Goal: Information Seeking & Learning: Check status

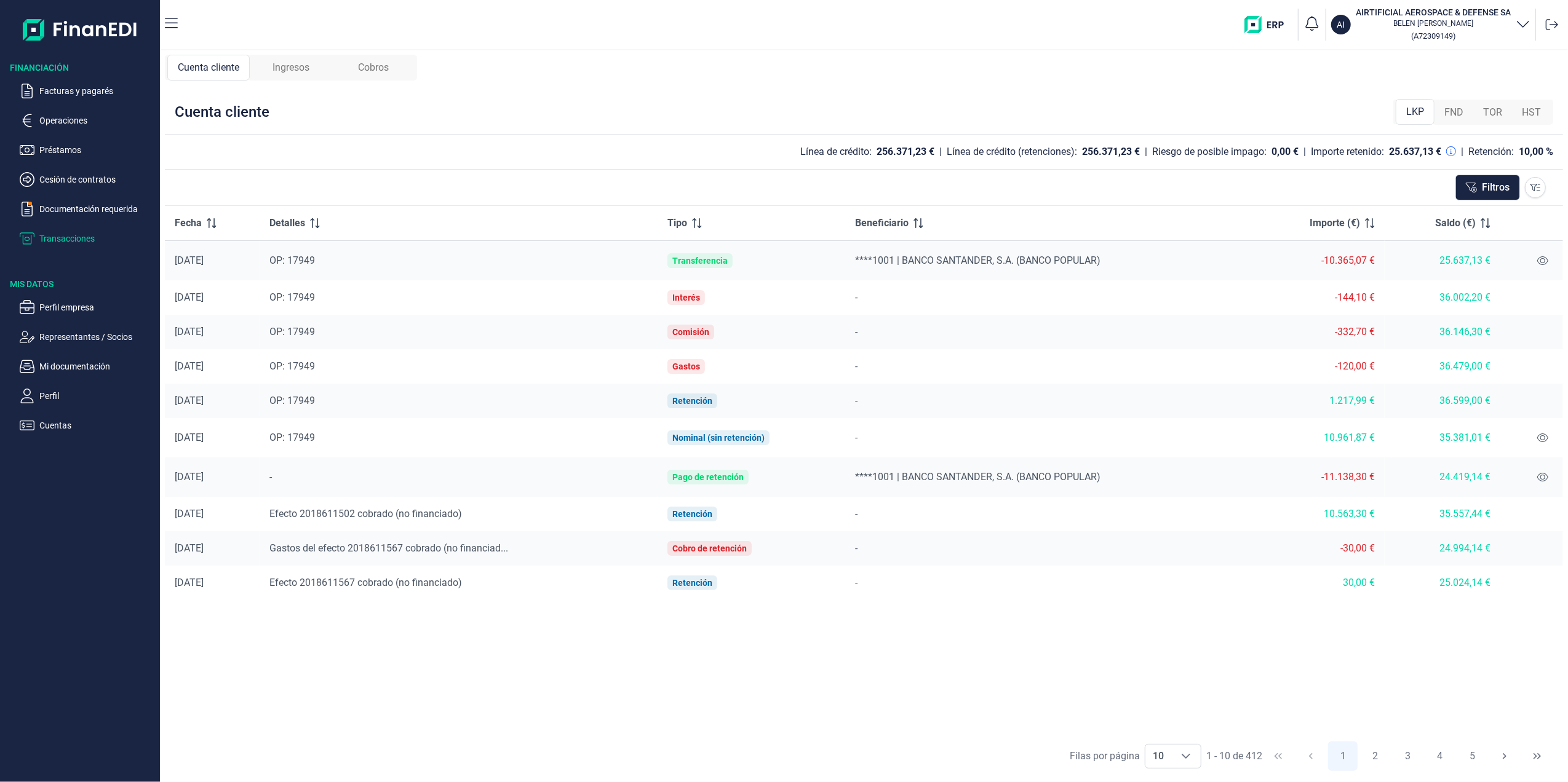
click at [66, 187] on ul "Facturas y pagarés Operaciones Préstamos Cesión de contratos Documentación requ…" at bounding box center [80, 160] width 160 height 172
click at [64, 178] on p "Cesión de contratos" at bounding box center [97, 179] width 115 height 15
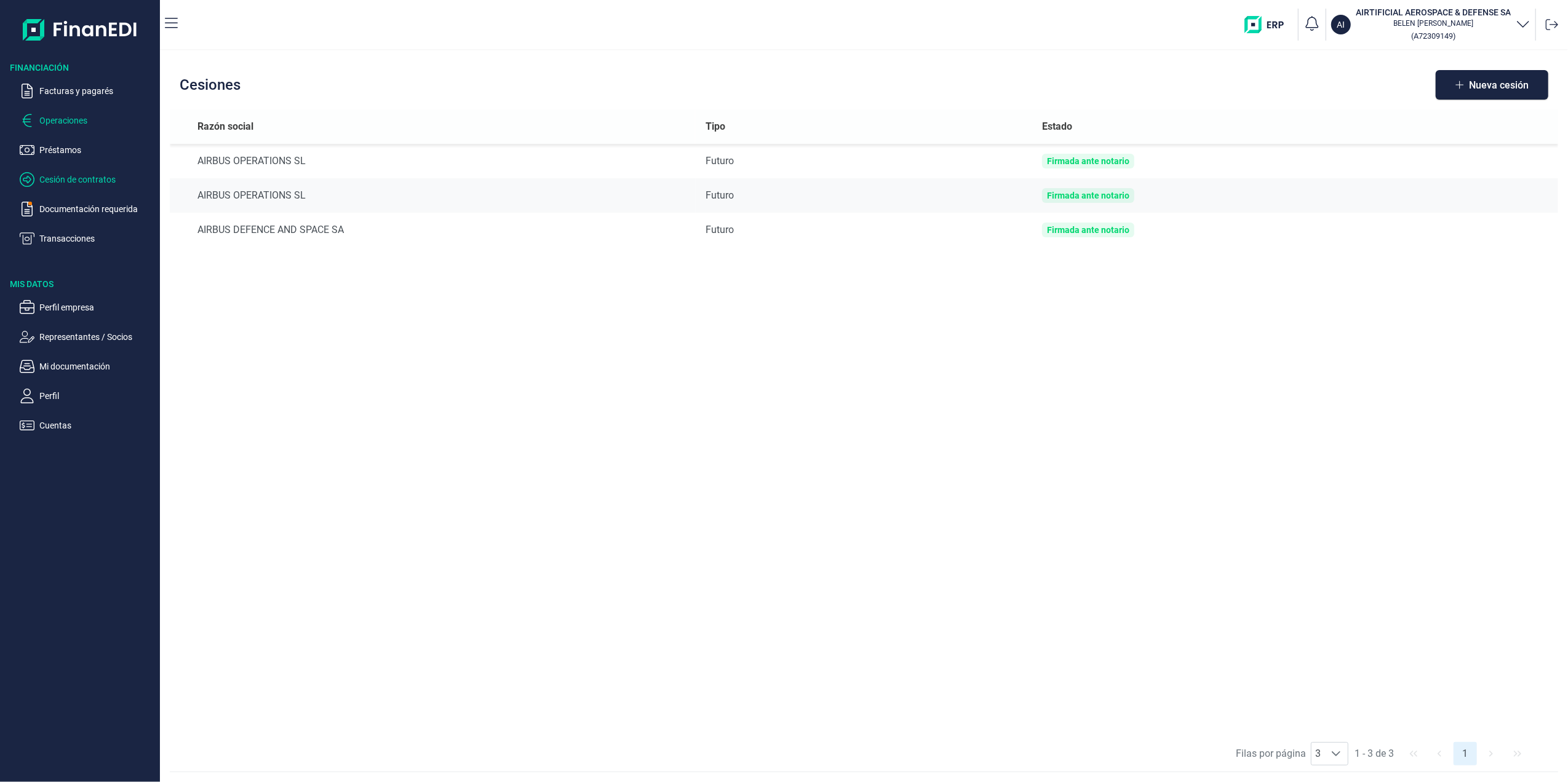
click at [69, 119] on p "Operaciones" at bounding box center [97, 120] width 115 height 15
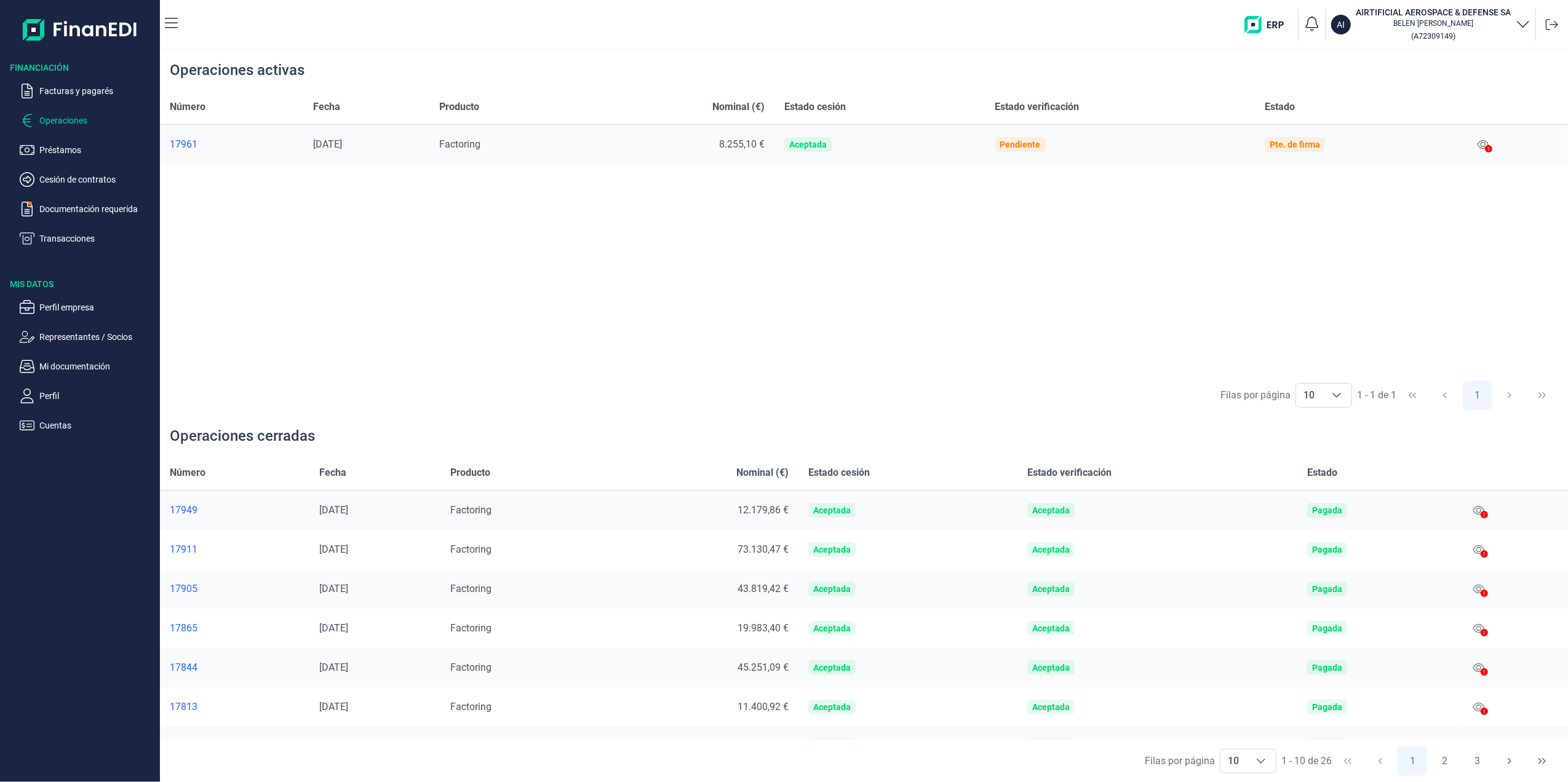
click at [1491, 144] on div at bounding box center [1488, 149] width 8 height 15
click at [1484, 146] on icon at bounding box center [1483, 145] width 11 height 9
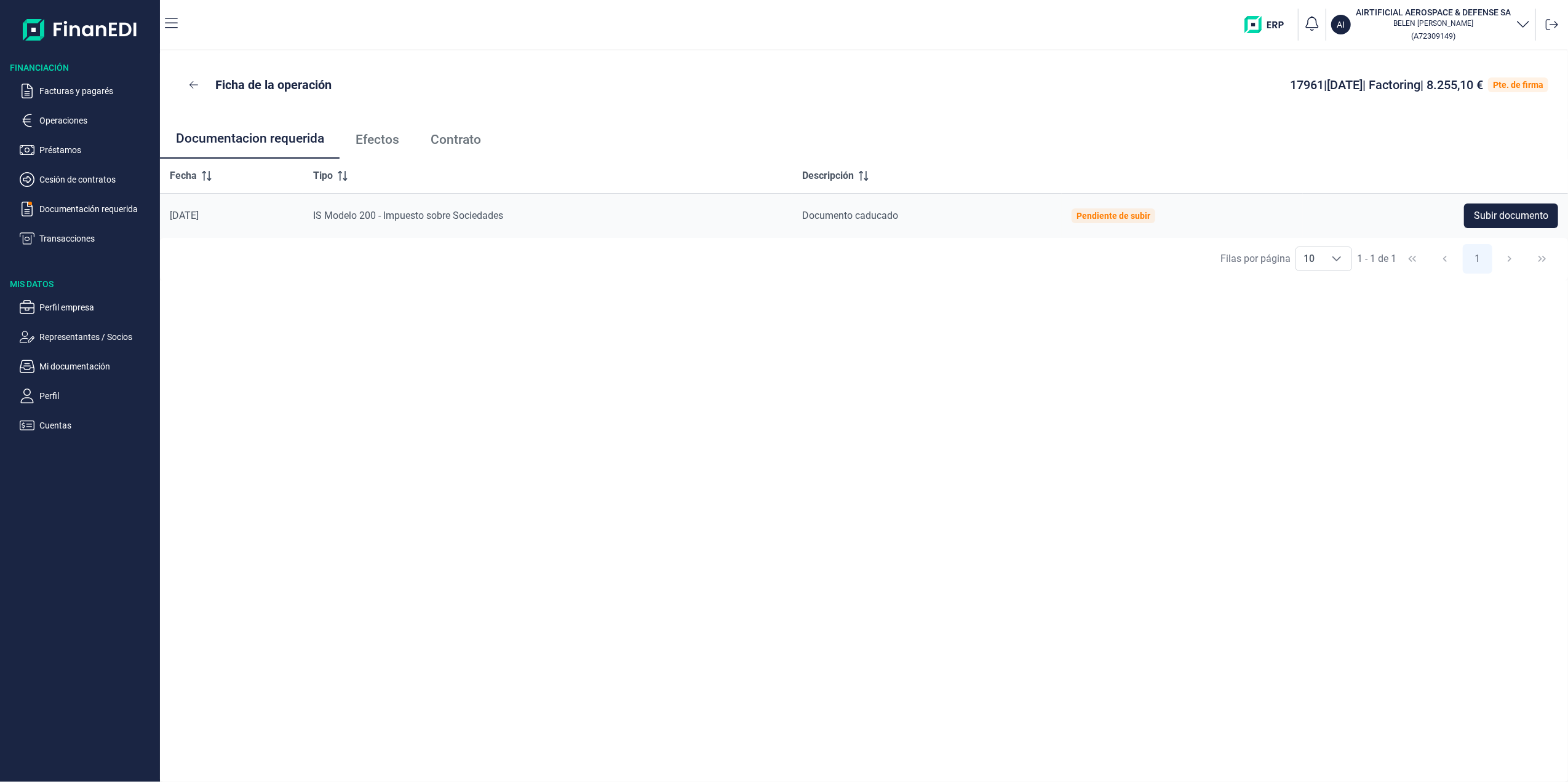
click at [372, 143] on span "Efectos" at bounding box center [377, 140] width 43 height 13
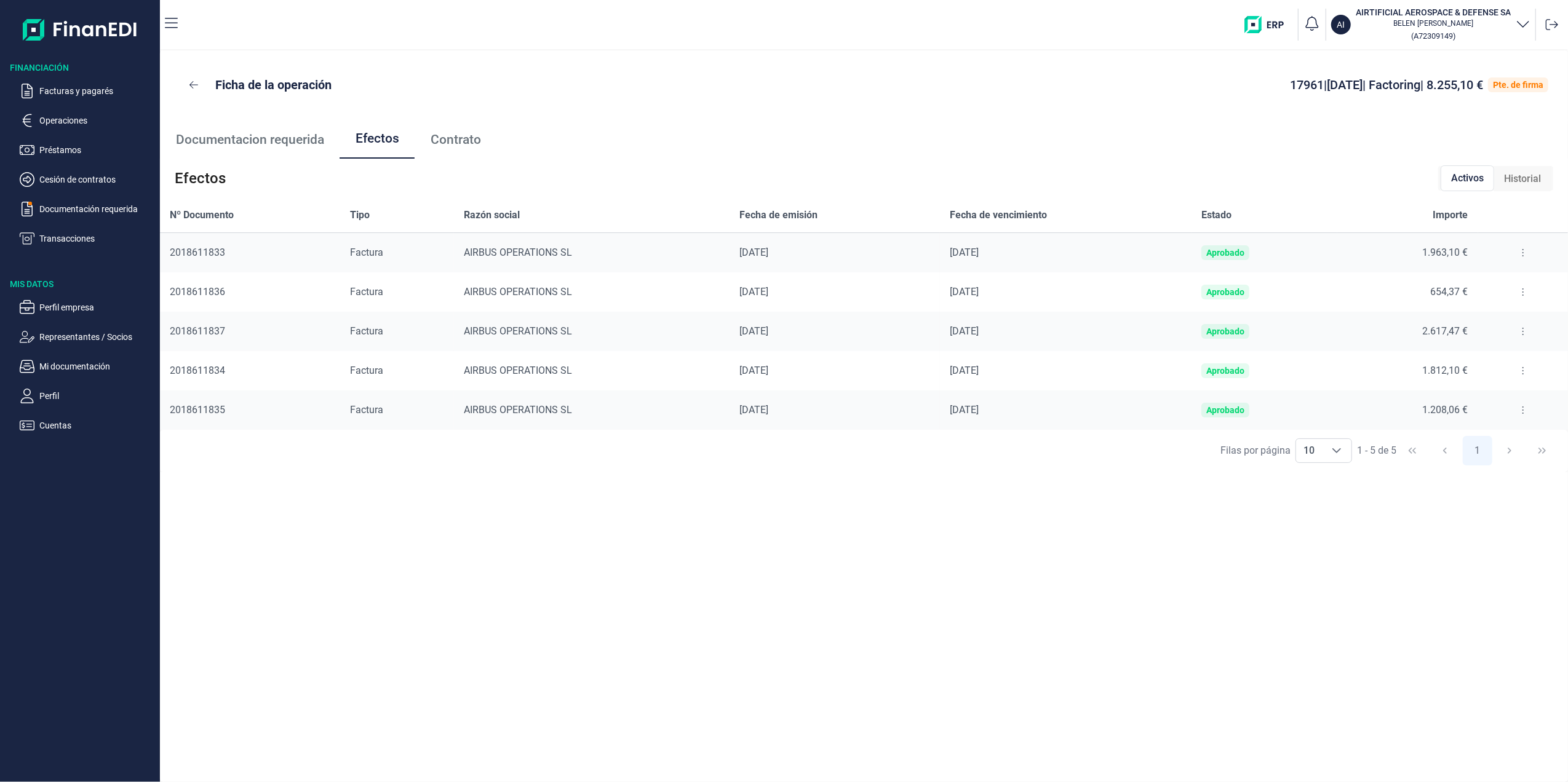
click at [456, 135] on span "Contrato" at bounding box center [455, 140] width 50 height 13
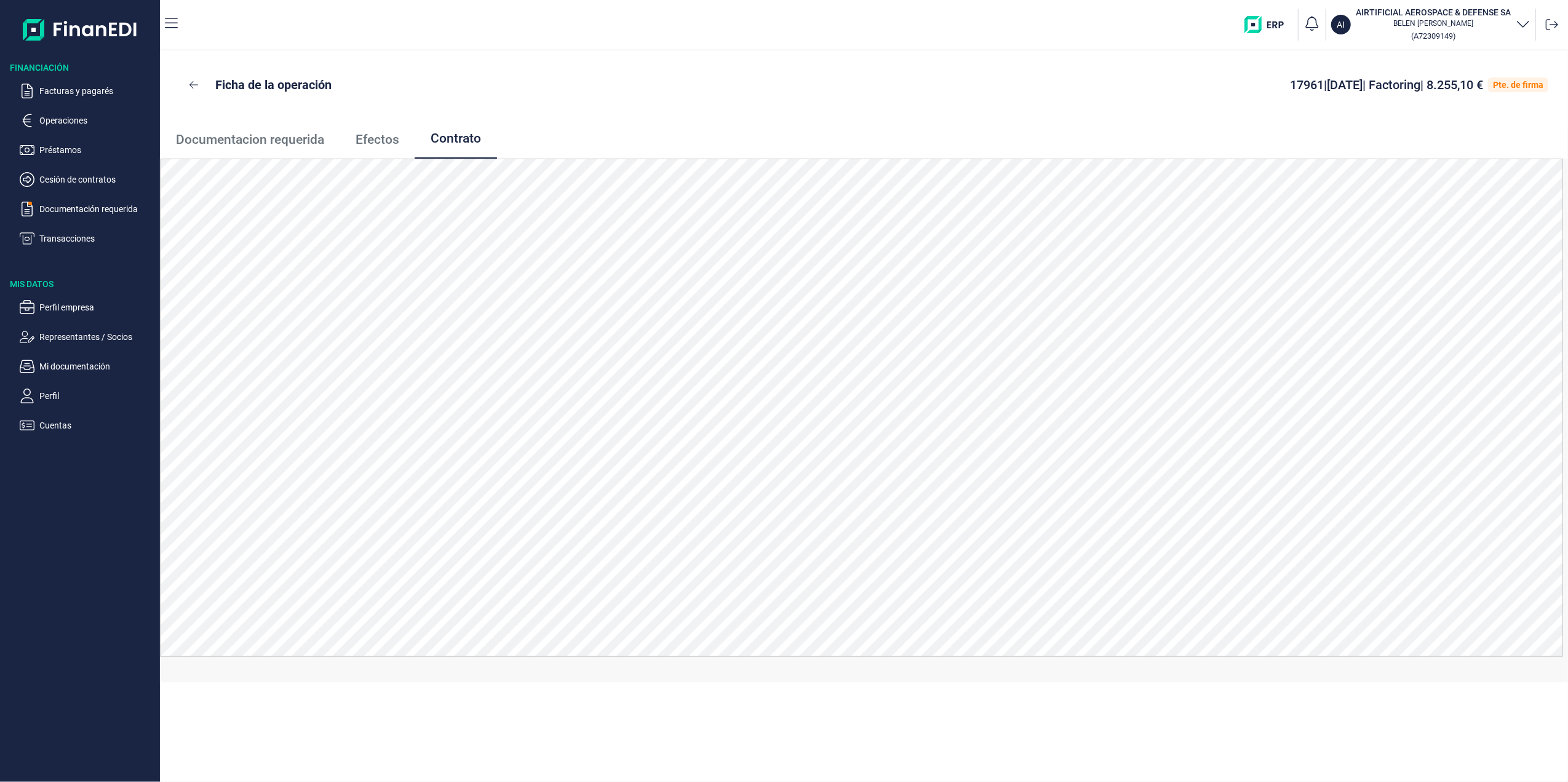
click at [377, 138] on span "Efectos" at bounding box center [377, 140] width 43 height 13
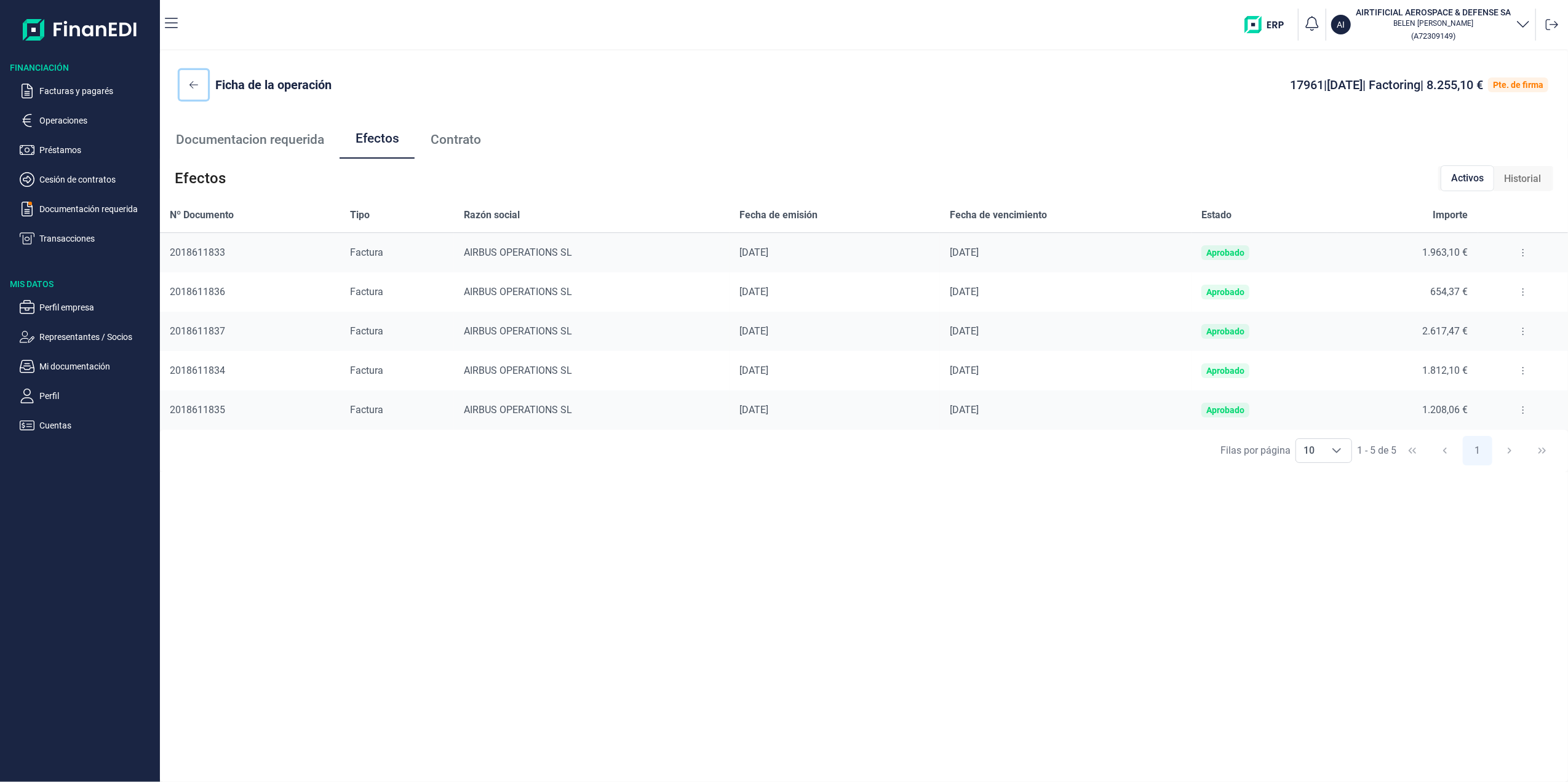
click at [193, 82] on icon at bounding box center [194, 84] width 9 height 10
